Goal: Task Accomplishment & Management: Complete application form

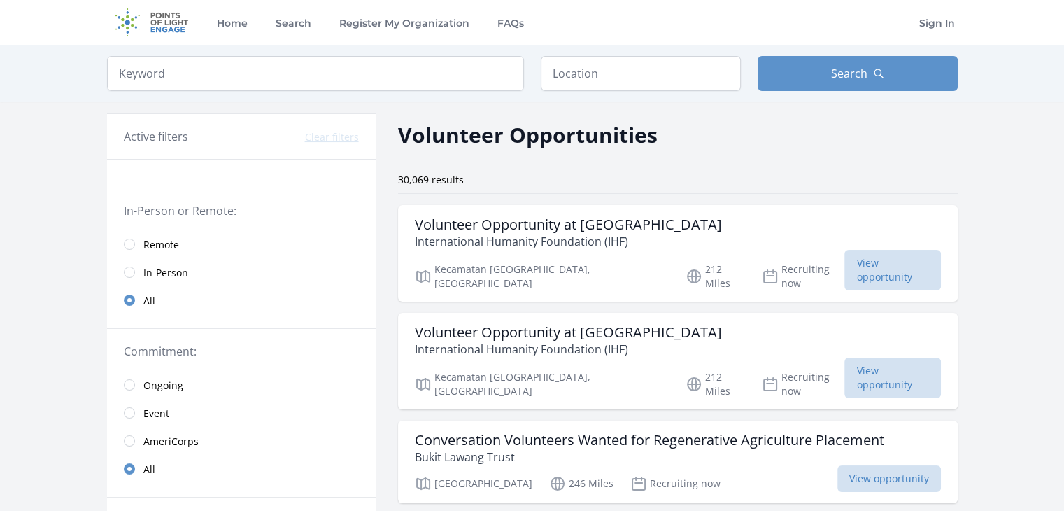
click at [153, 243] on span "Remote" at bounding box center [161, 245] width 36 height 14
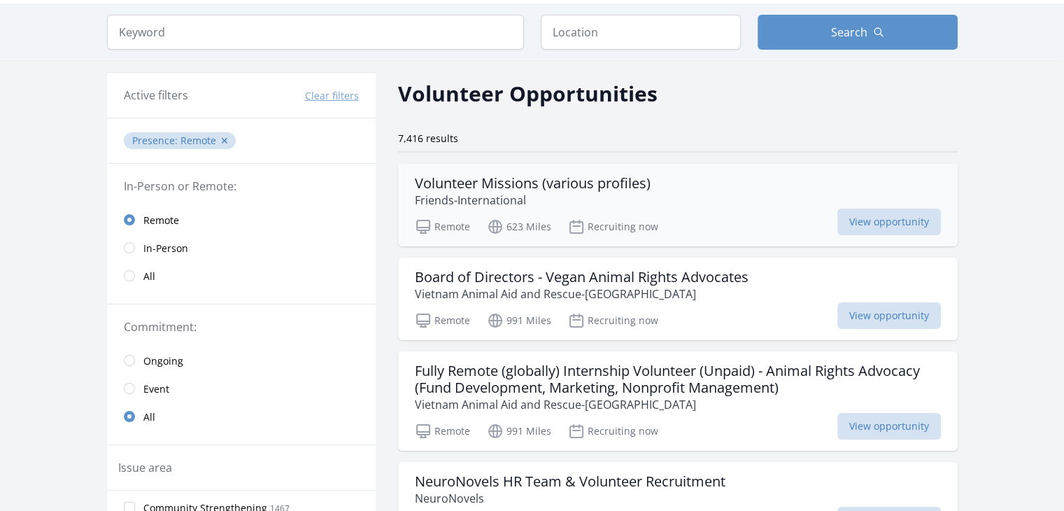
scroll to position [42, 0]
click at [523, 169] on div "Volunteer Missions (various profiles) Friends-International Remote 623 Miles Re…" at bounding box center [678, 204] width 560 height 83
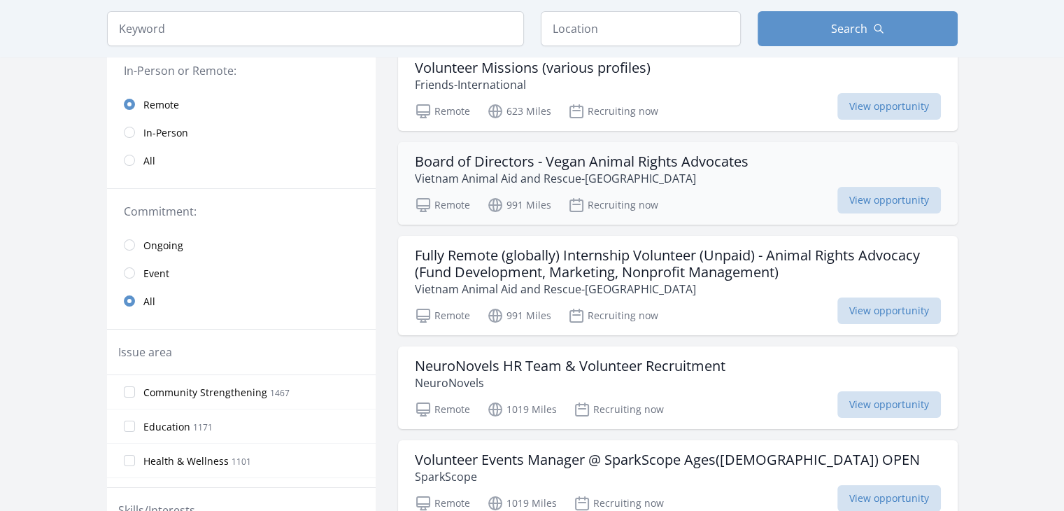
scroll to position [157, 0]
click at [507, 267] on h3 "Fully Remote (globally) Internship Volunteer (Unpaid) - Animal Rights Advocacy …" at bounding box center [678, 264] width 526 height 34
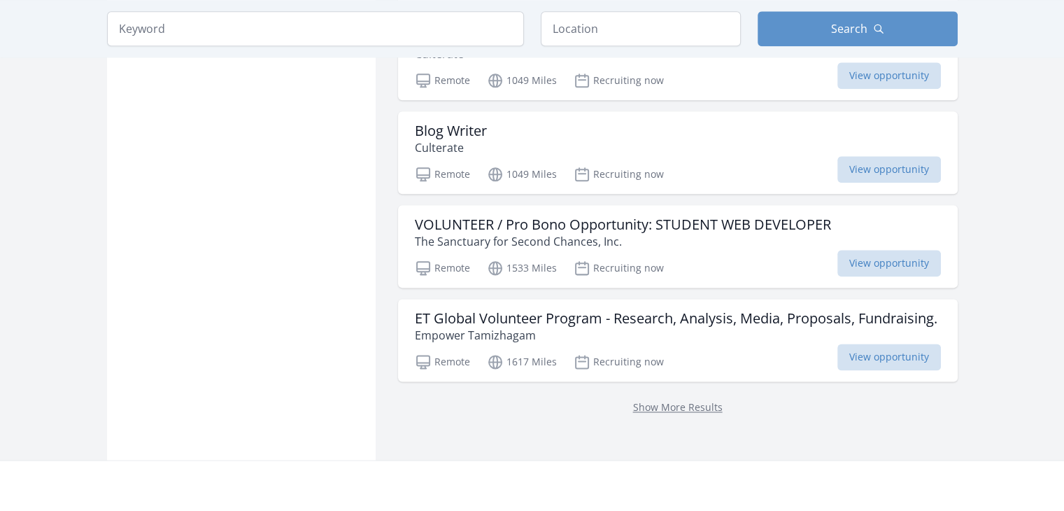
scroll to position [1740, 0]
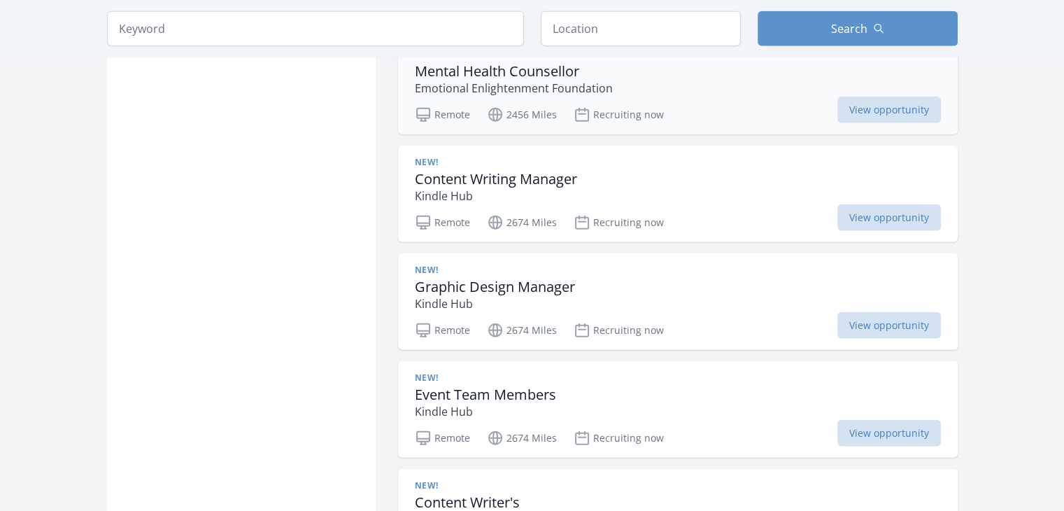
scroll to position [3428, 0]
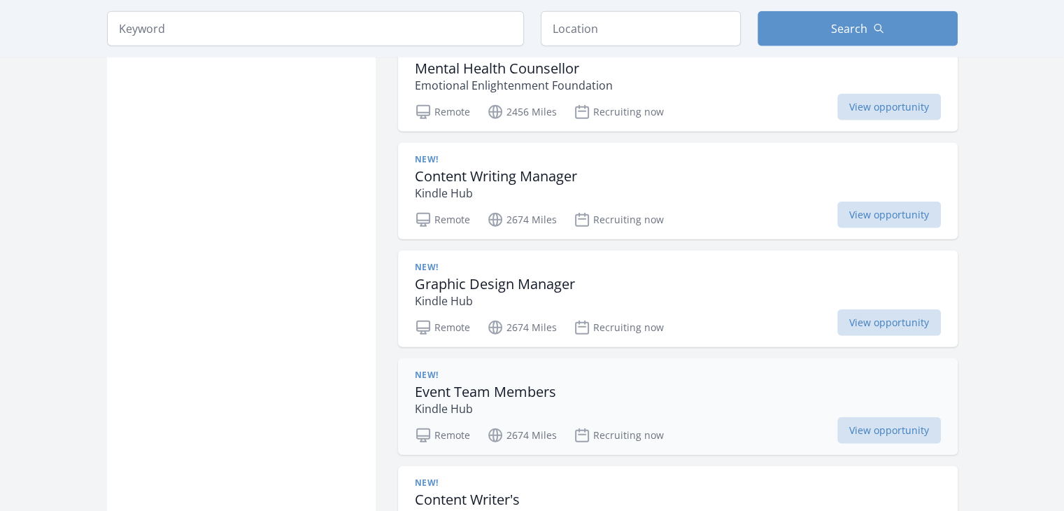
click at [446, 400] on p "Kindle Hub" at bounding box center [485, 408] width 141 height 17
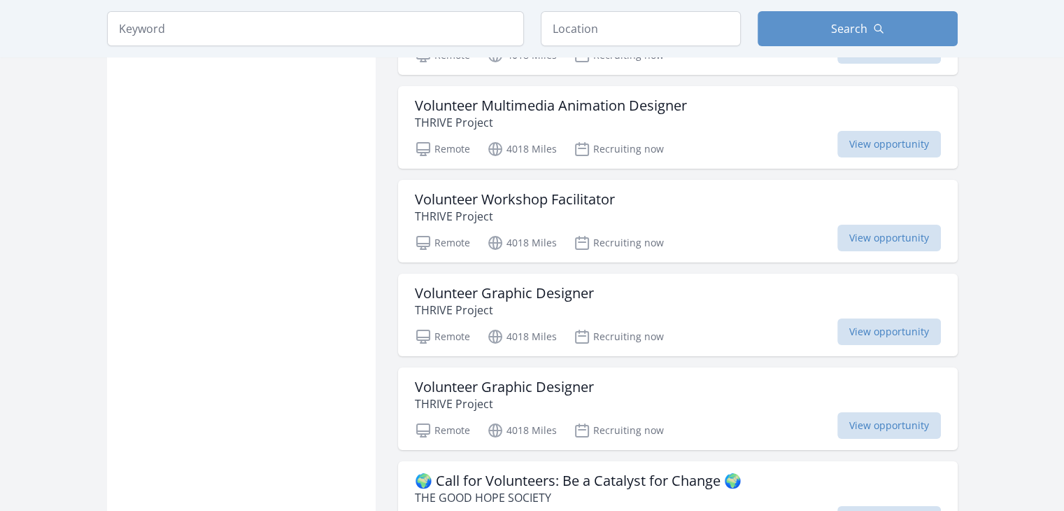
scroll to position [5416, 0]
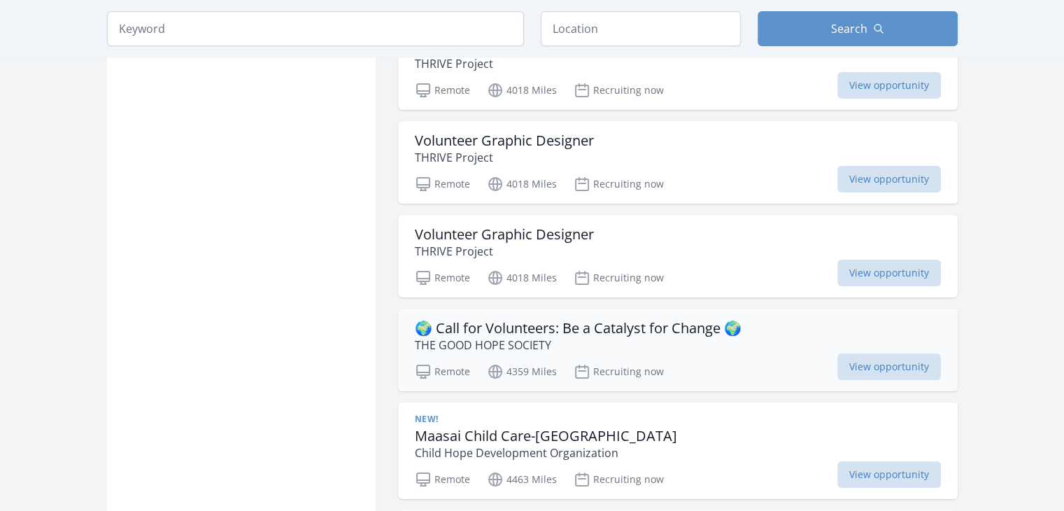
click at [533, 337] on p "THE GOOD HOPE SOCIETY" at bounding box center [578, 345] width 327 height 17
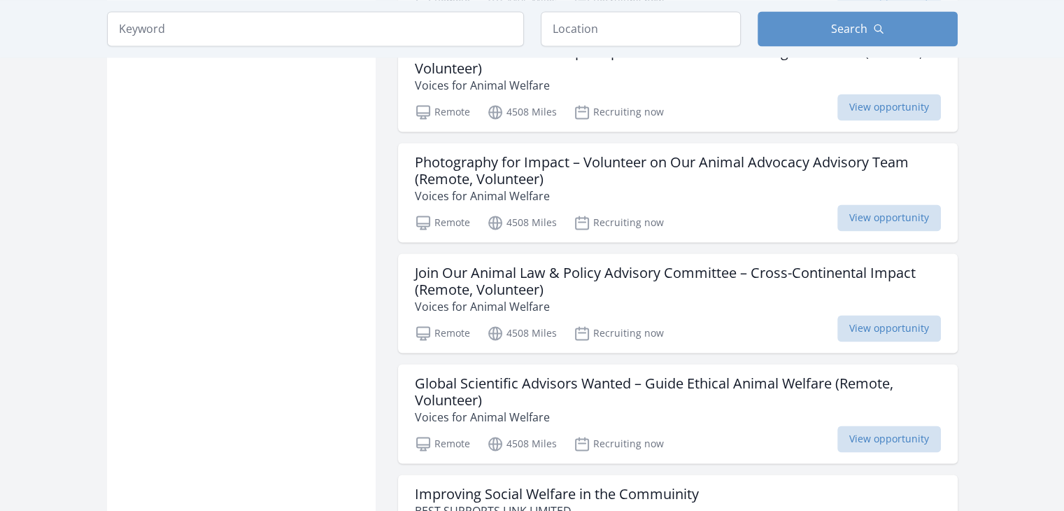
scroll to position [7467, 0]
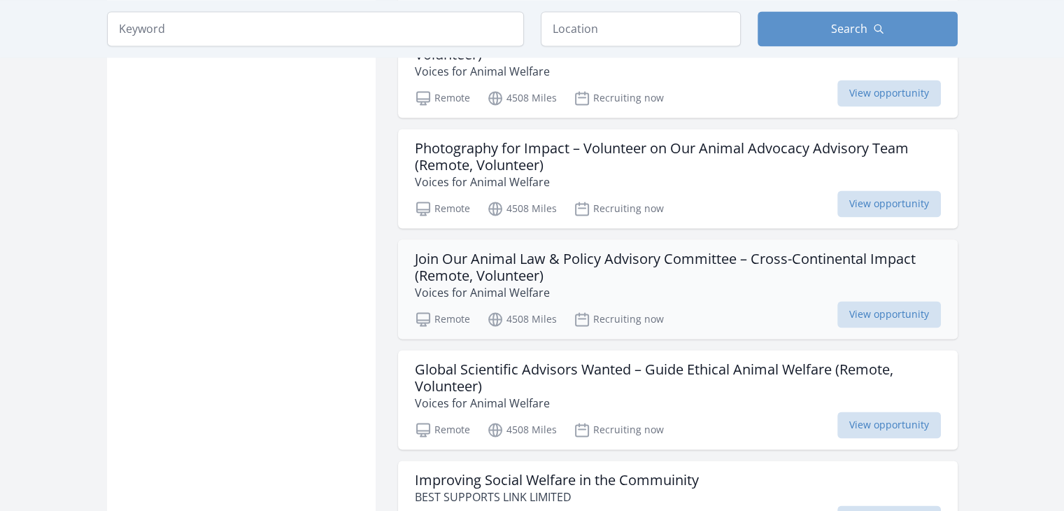
click at [612, 251] on h3 "Join Our Animal Law & Policy Advisory Committee – Cross-Continental Impact (Rem…" at bounding box center [678, 268] width 526 height 34
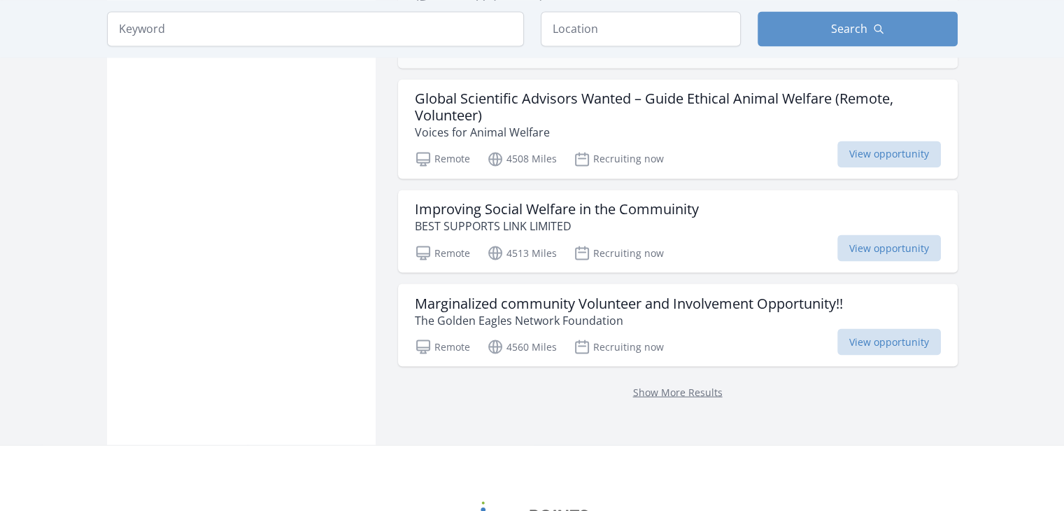
scroll to position [7741, 0]
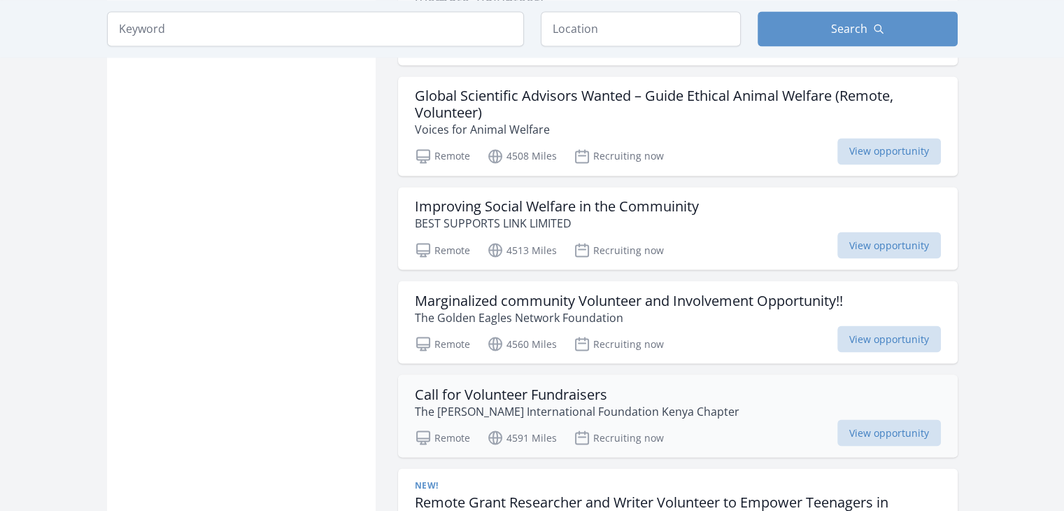
click at [647, 386] on h3 "Call for Volunteer Fundraisers" at bounding box center [577, 394] width 325 height 17
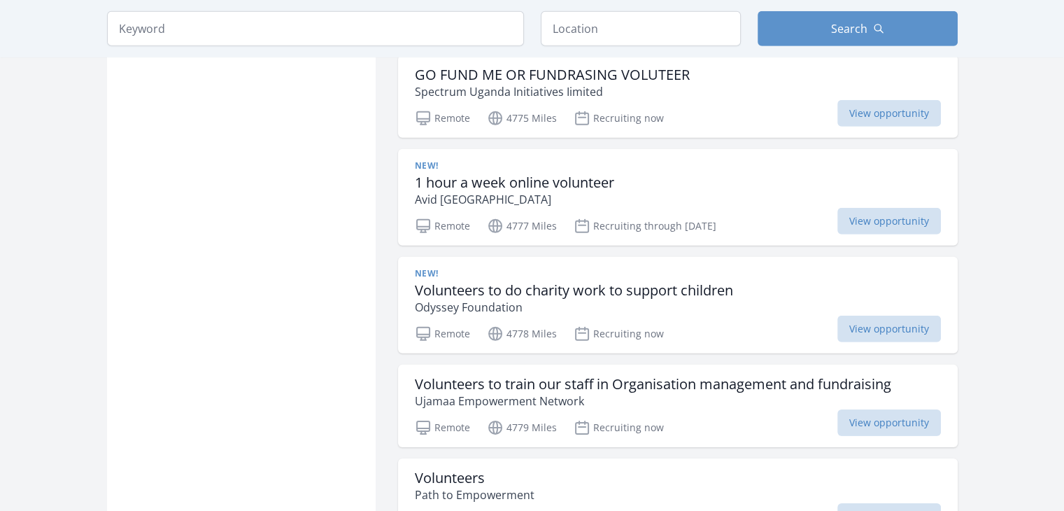
scroll to position [9611, 0]
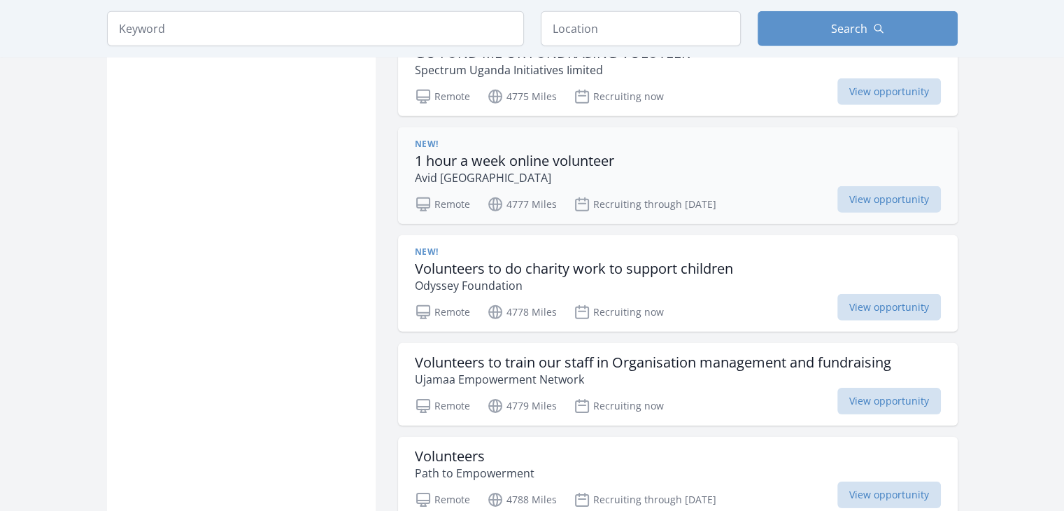
click at [505, 169] on p "Avid [GEOGRAPHIC_DATA]" at bounding box center [514, 177] width 199 height 17
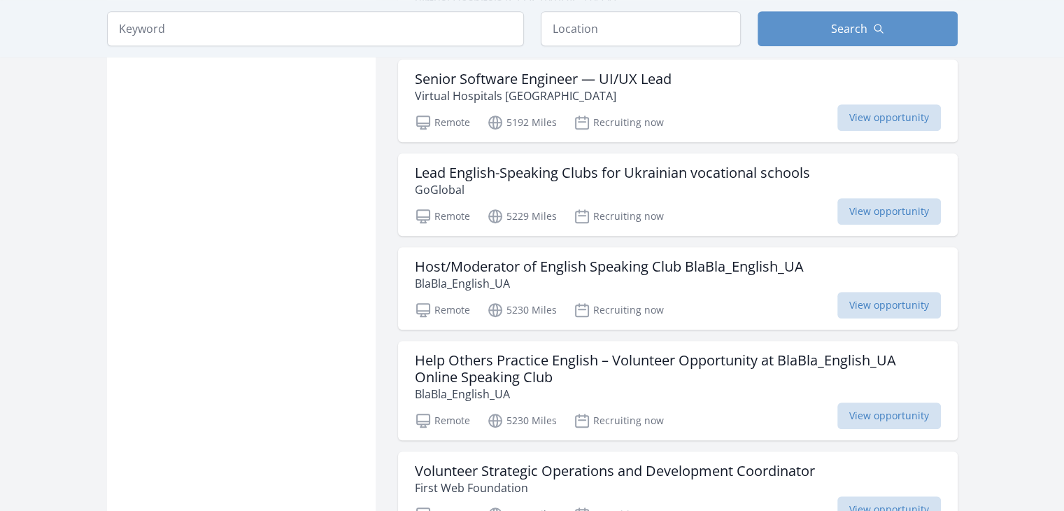
scroll to position [11366, 0]
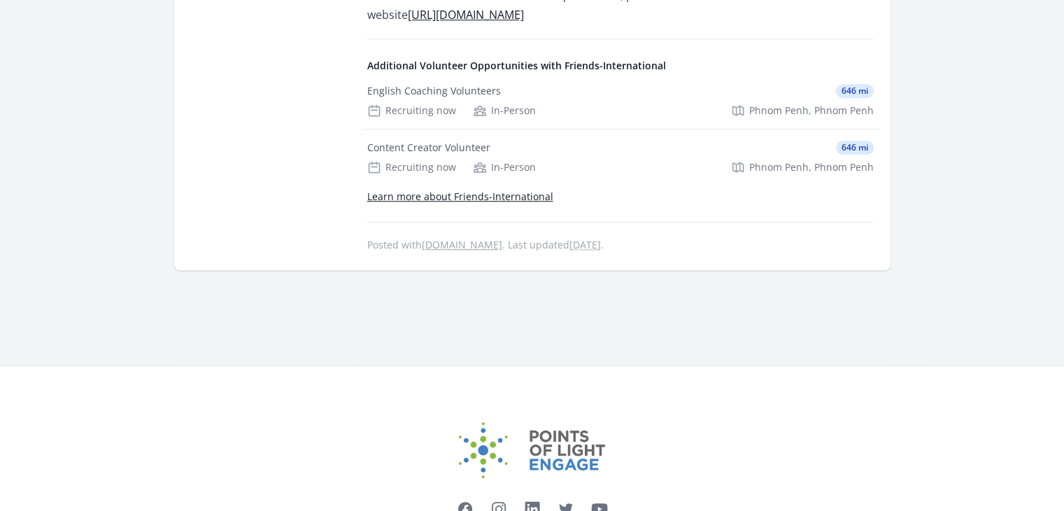
scroll to position [868, 0]
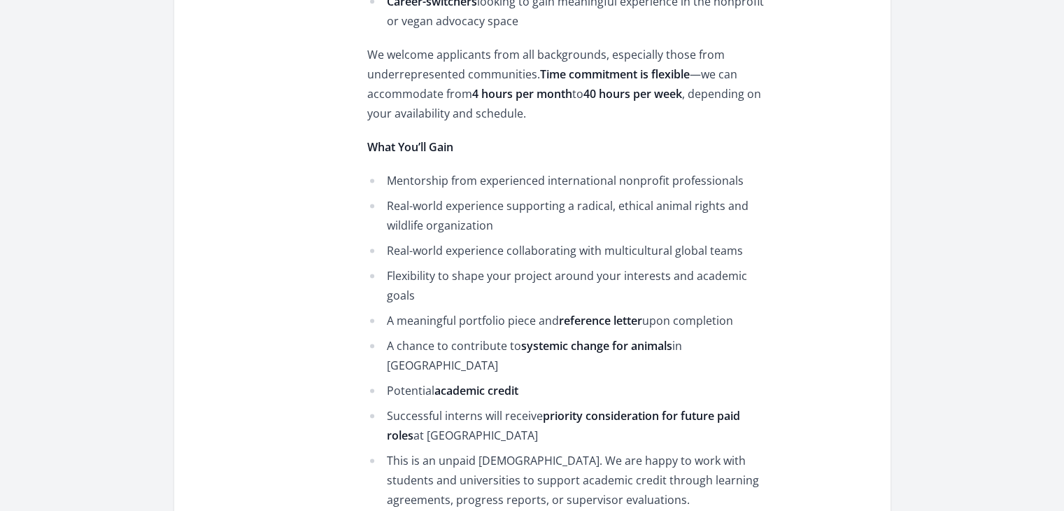
scroll to position [2183, 0]
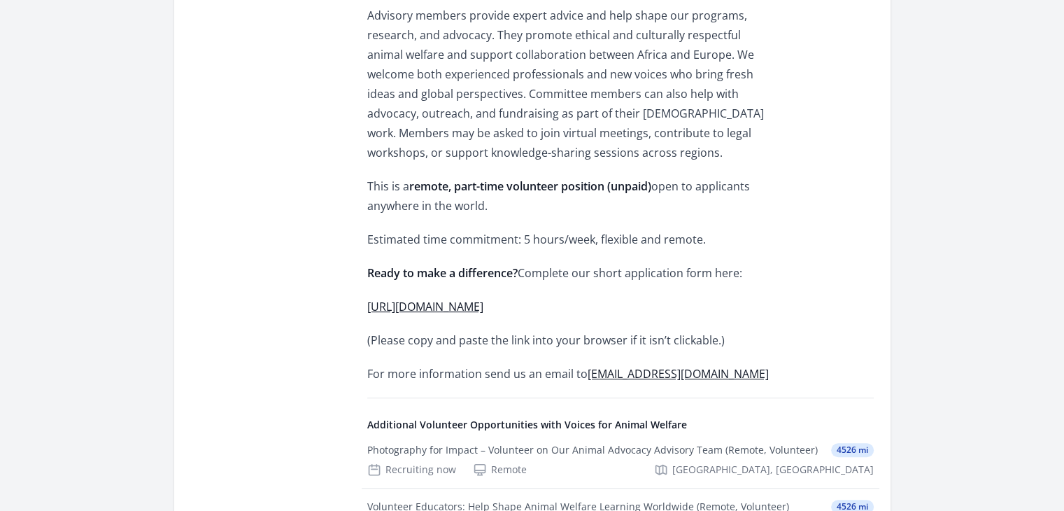
scroll to position [671, 0]
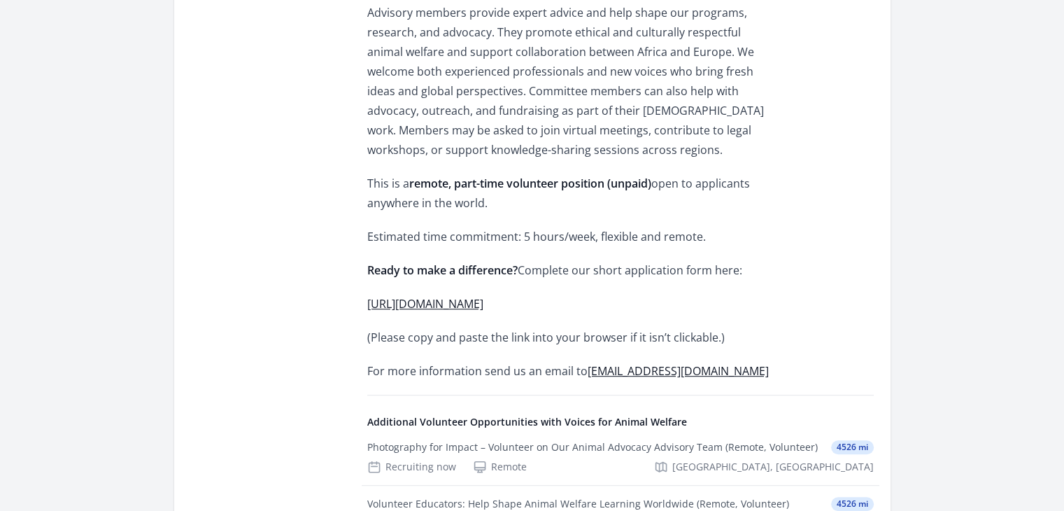
click at [484, 296] on link "https://docs.google.com/forms/d/e/1FAIpQLSfQpS60KkHIEIbBgNeHf8QB40ZiFt5c4_0_Aeo…" at bounding box center [425, 303] width 116 height 15
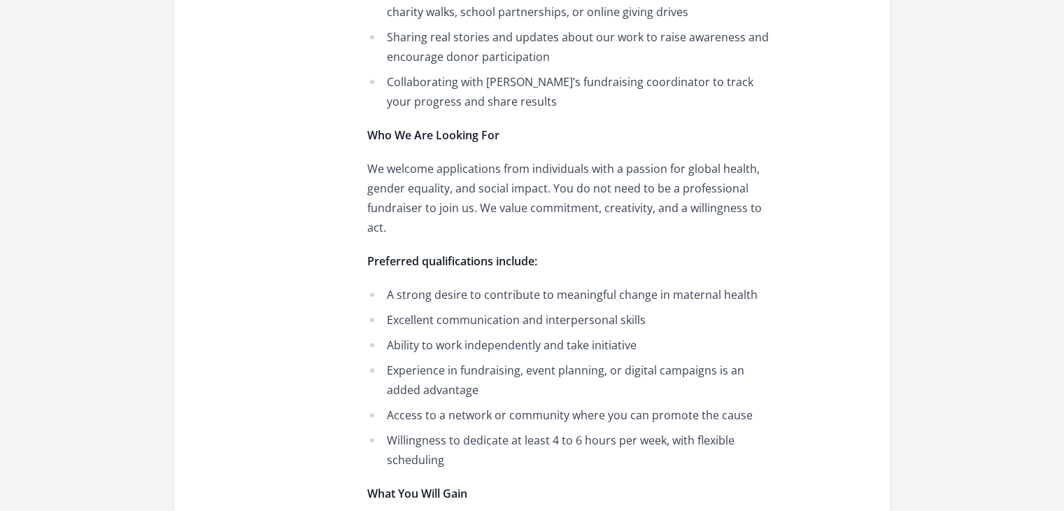
scroll to position [1103, 0]
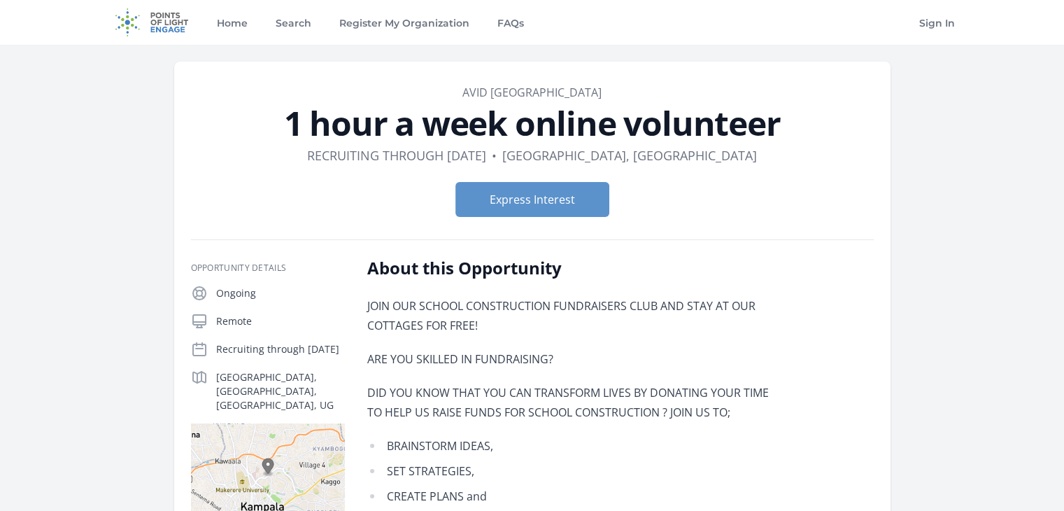
click at [579, 181] on div "Express Interest" at bounding box center [532, 199] width 683 height 57
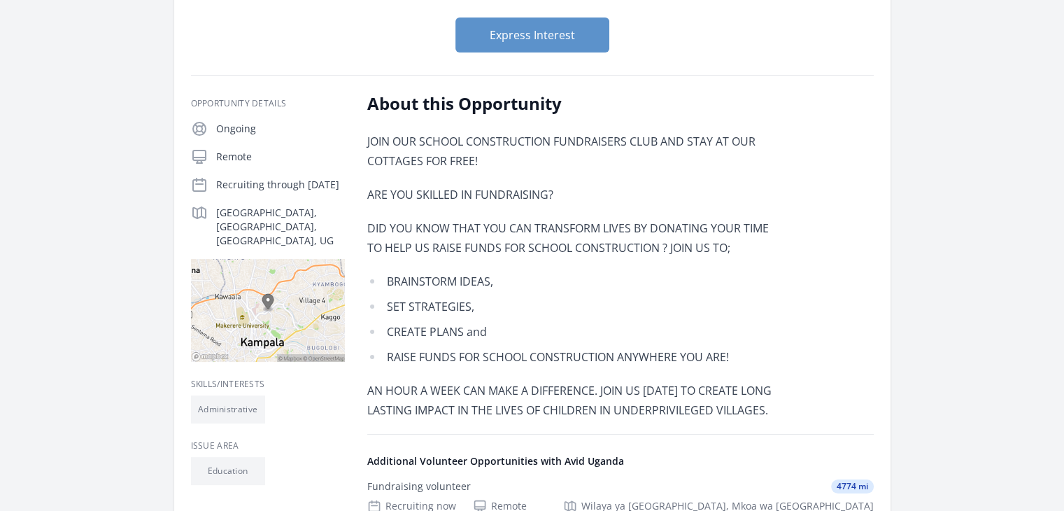
scroll to position [104, 0]
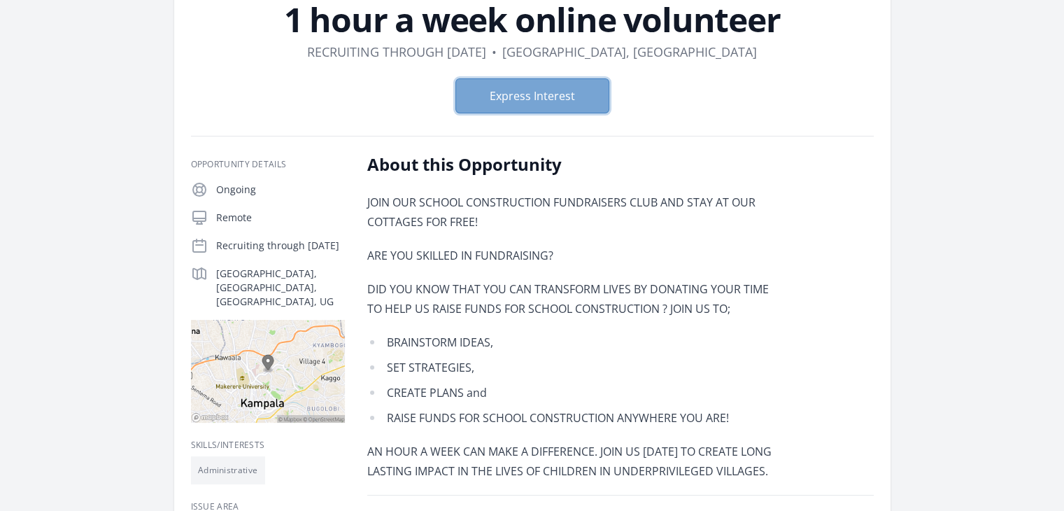
click at [497, 113] on button "Express Interest" at bounding box center [533, 95] width 154 height 35
